Goal: Information Seeking & Learning: Learn about a topic

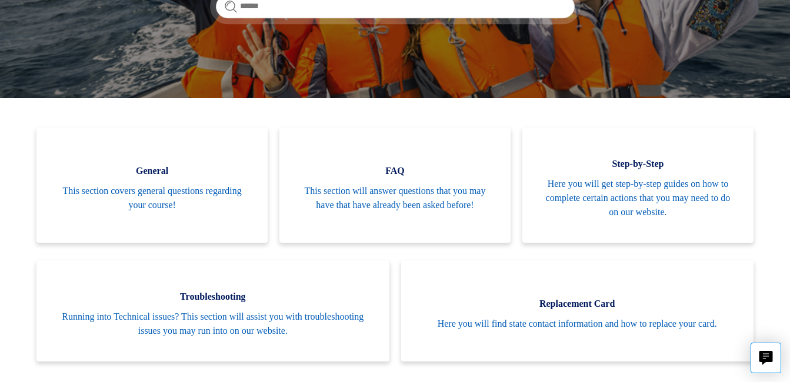
scroll to position [202, 0]
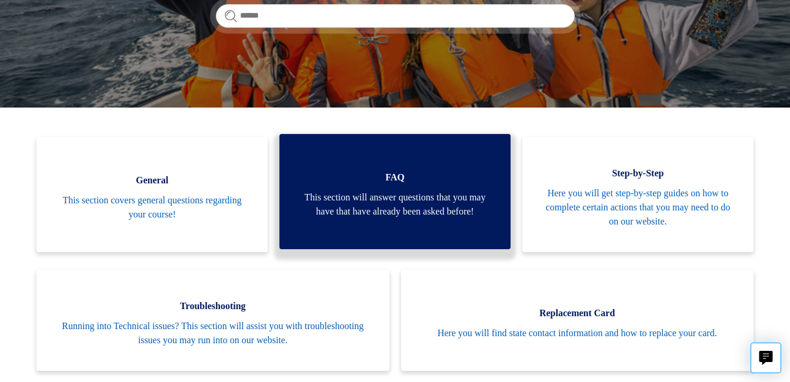
click at [388, 191] on span "This section will answer questions that you may have that have already been ask…" at bounding box center [395, 205] width 196 height 28
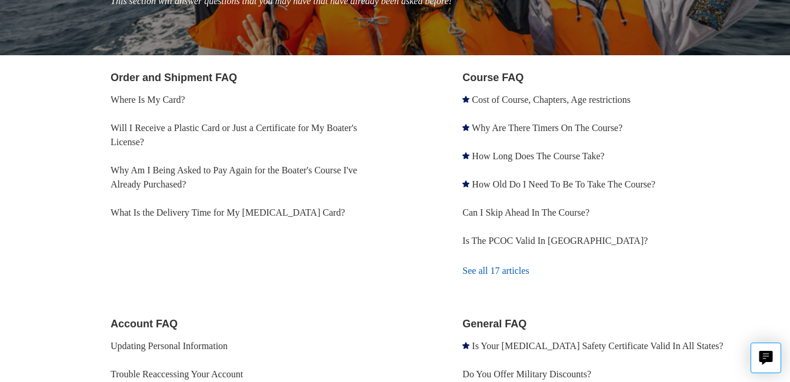
scroll to position [212, 0]
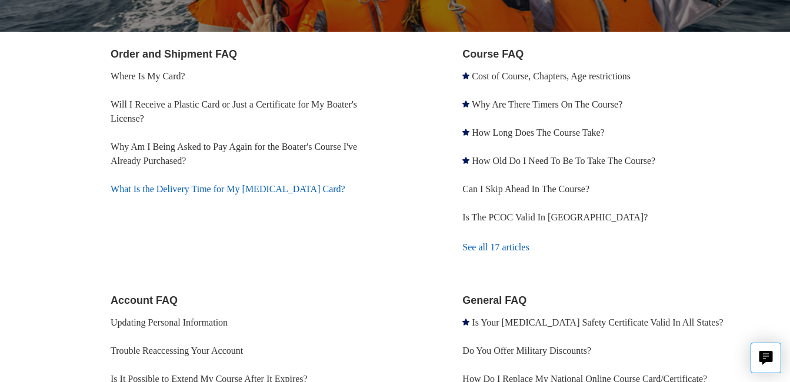
click at [274, 189] on link "What Is the Delivery Time for My [MEDICAL_DATA] Card?" at bounding box center [228, 189] width 235 height 10
click at [500, 73] on link "Cost of Course, Chapters, Age restrictions" at bounding box center [551, 76] width 159 height 10
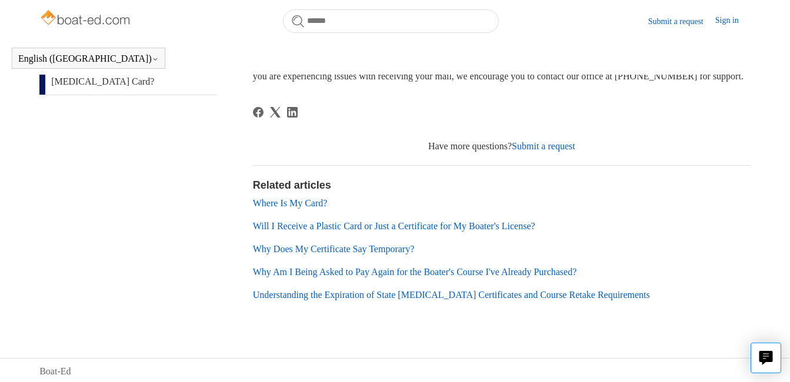
scroll to position [314, 0]
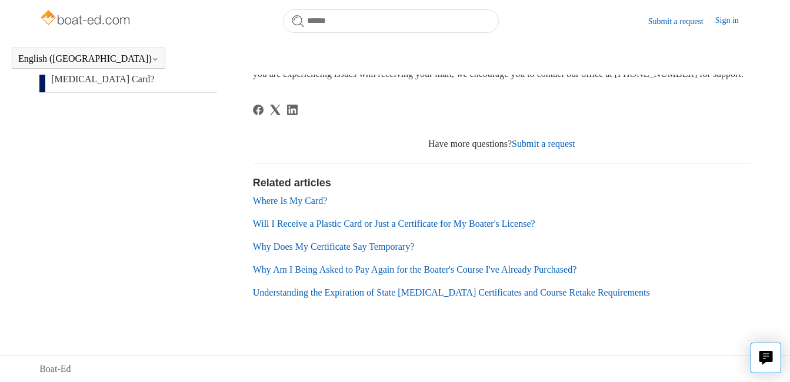
click at [336, 245] on link "Why Does My Certificate Say Temporary?" at bounding box center [334, 247] width 162 height 10
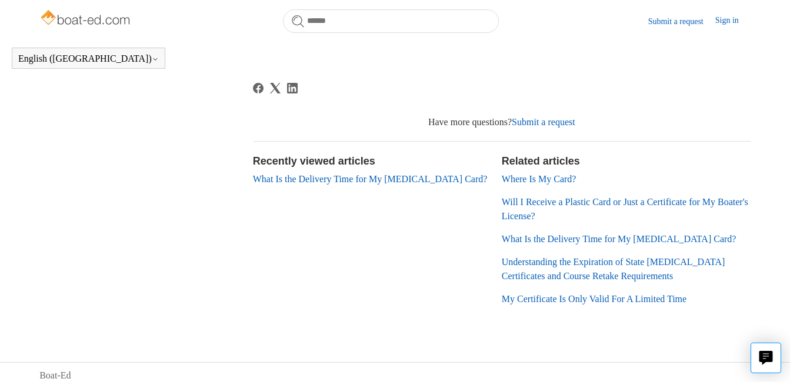
scroll to position [303, 0]
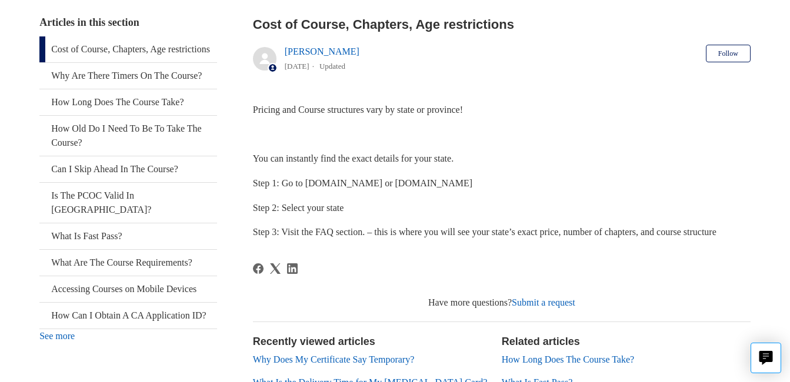
scroll to position [259, 0]
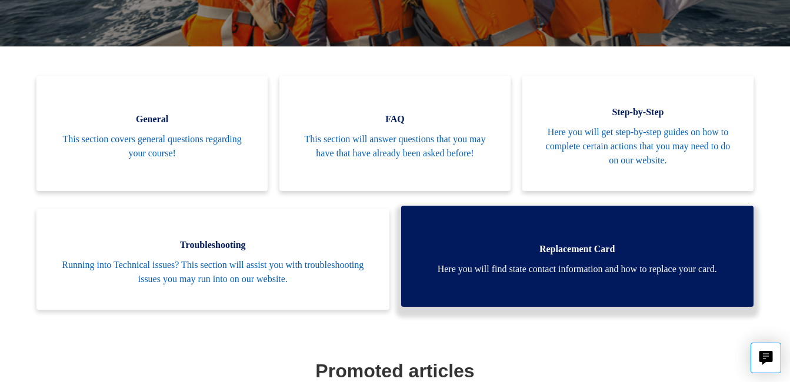
scroll to position [231, 0]
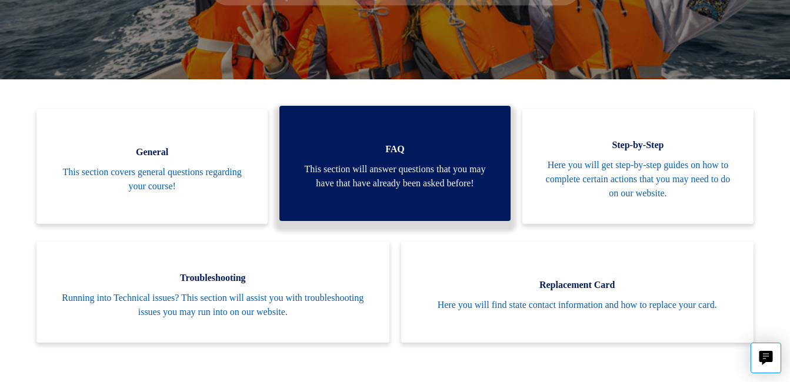
click at [421, 162] on span "This section will answer questions that you may have that have already been ask…" at bounding box center [395, 176] width 196 height 28
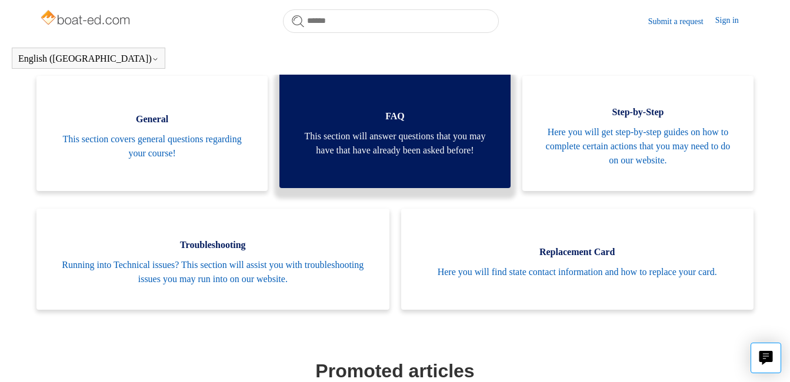
scroll to position [264, 0]
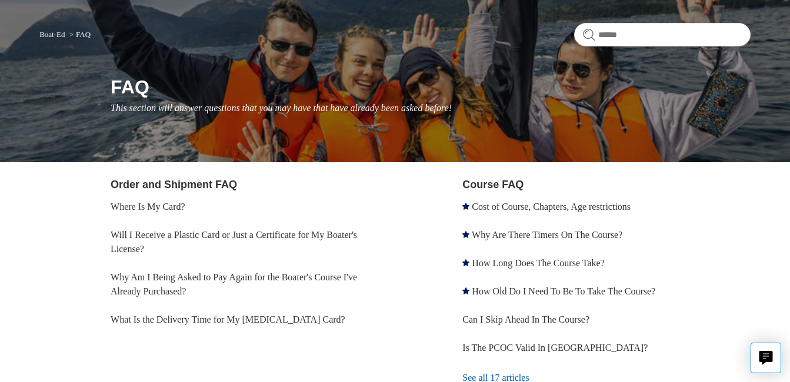
scroll to position [94, 0]
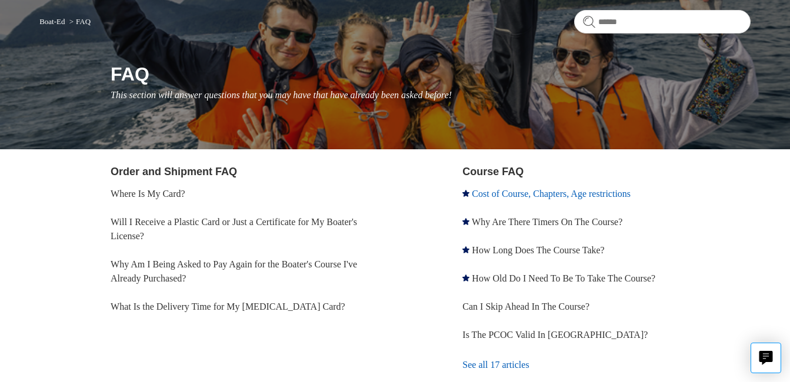
click at [499, 191] on link "Cost of Course, Chapters, Age restrictions" at bounding box center [551, 194] width 159 height 10
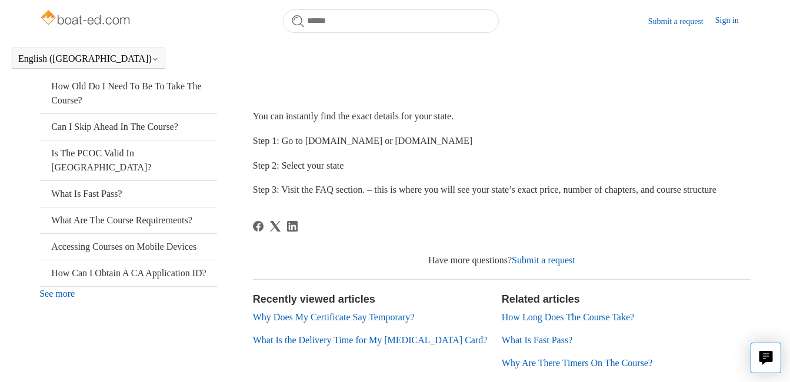
scroll to position [212, 0]
